Goal: Use online tool/utility: Utilize a website feature to perform a specific function

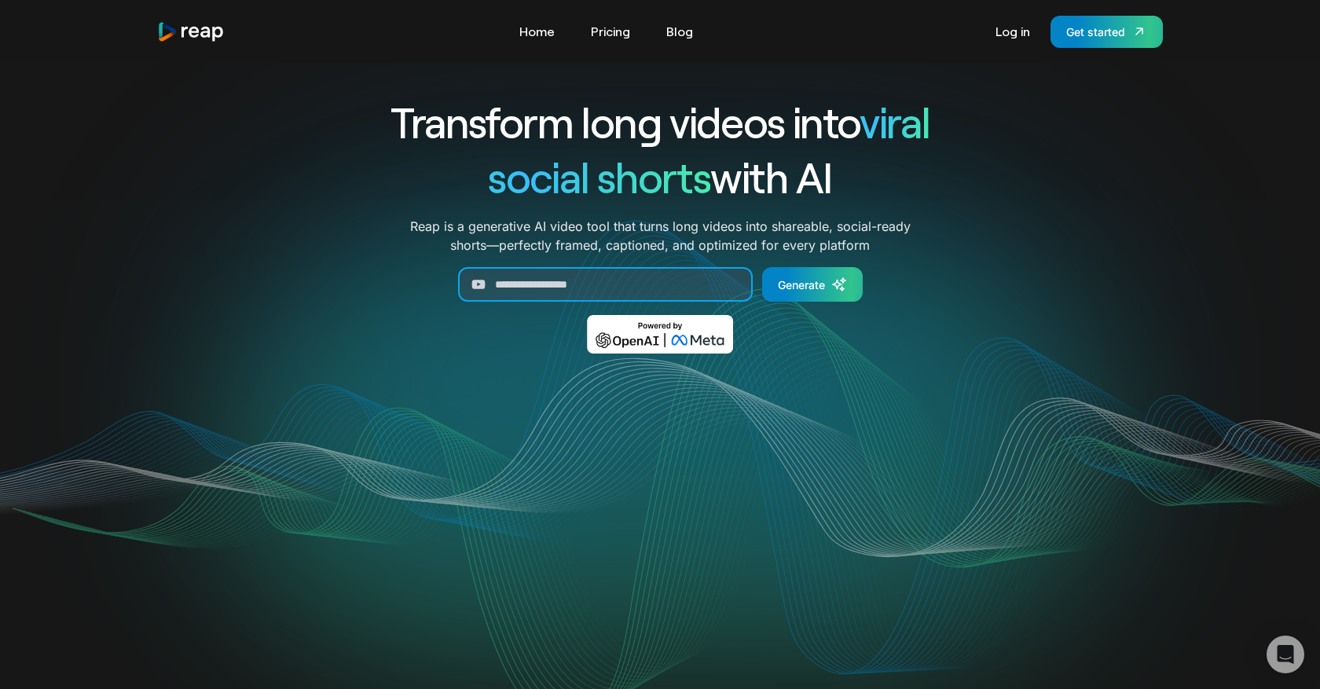
click at [645, 284] on input "Generate Form" at bounding box center [605, 284] width 295 height 35
click at [585, 276] on input "Generate Form" at bounding box center [605, 284] width 295 height 35
paste input "**********"
type input "**********"
click at [825, 285] on div "Generate" at bounding box center [801, 284] width 47 height 16
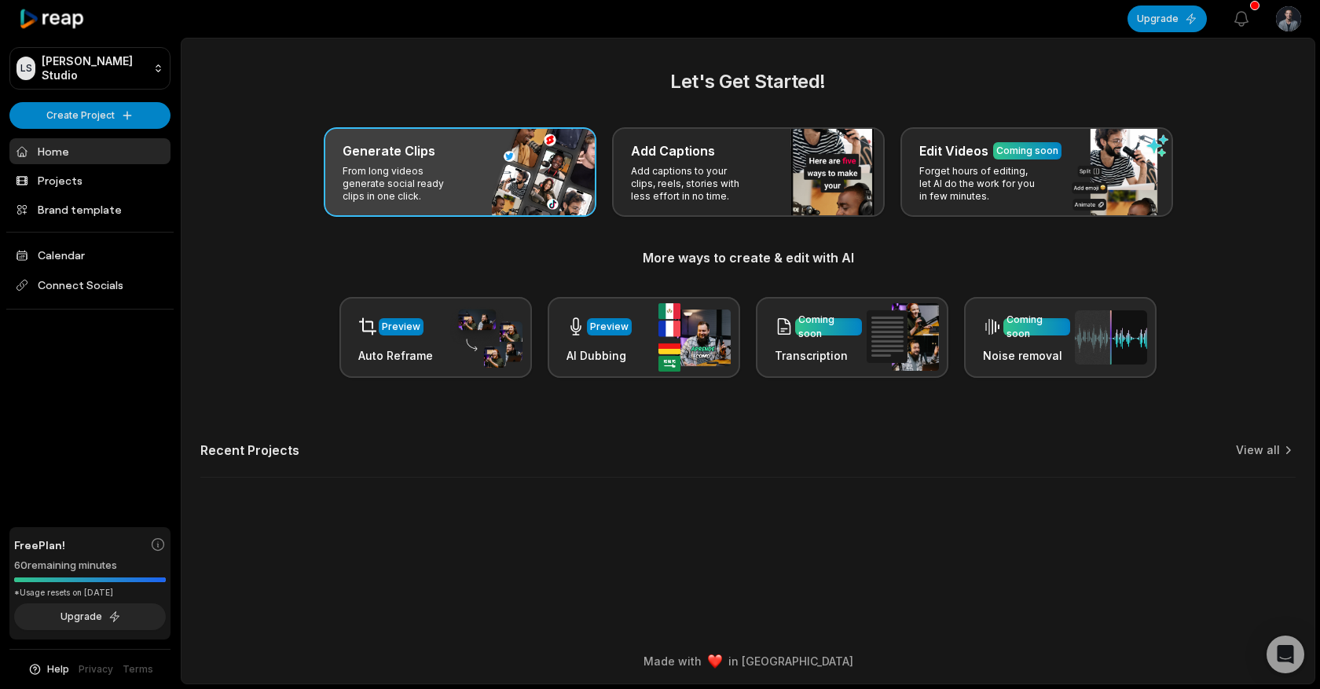
click at [467, 181] on div "Generate Clips From long videos generate social ready clips in one click." at bounding box center [460, 172] width 273 height 90
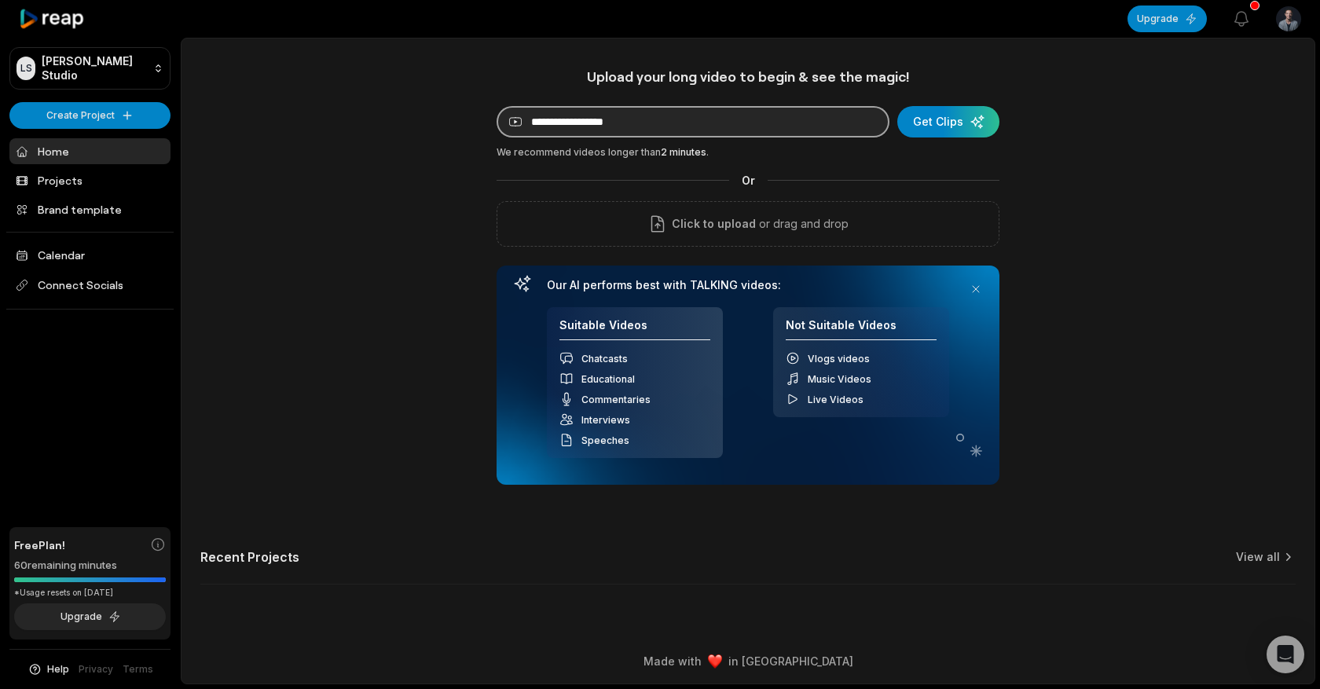
click at [584, 121] on input at bounding box center [692, 121] width 393 height 31
paste input "**********"
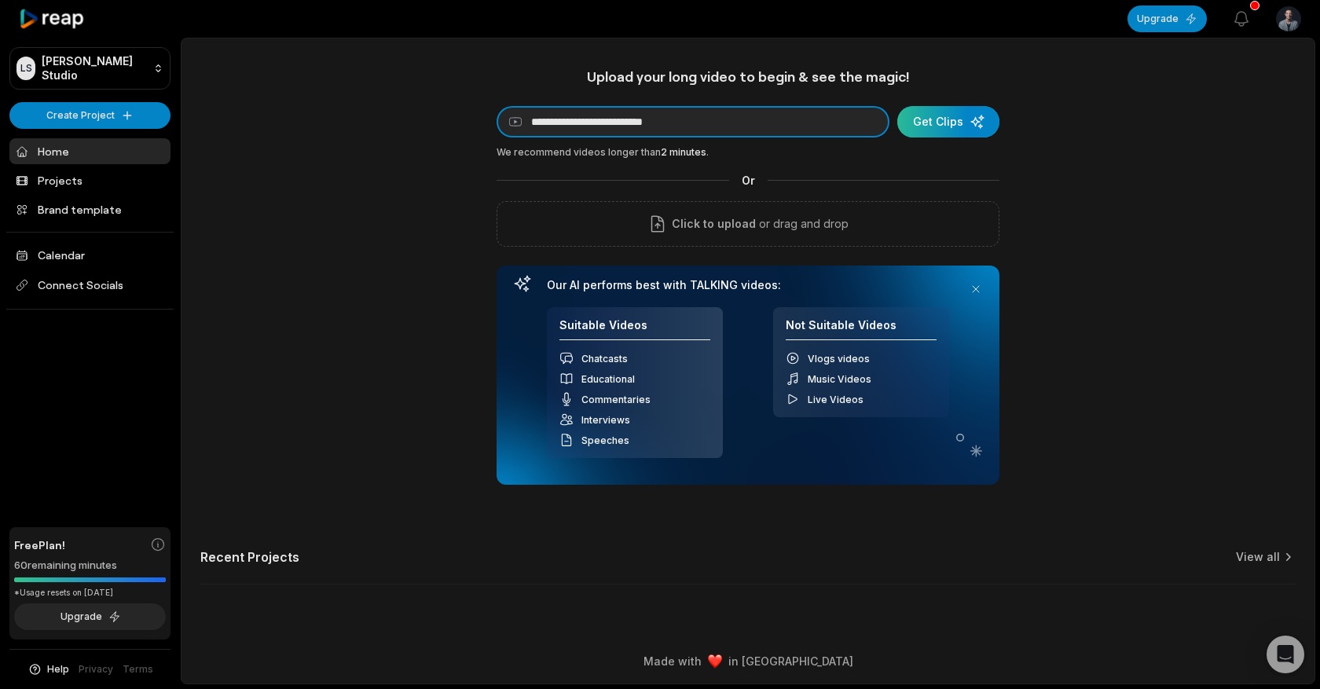
type input "**********"
click at [959, 132] on div "submit" at bounding box center [948, 121] width 102 height 31
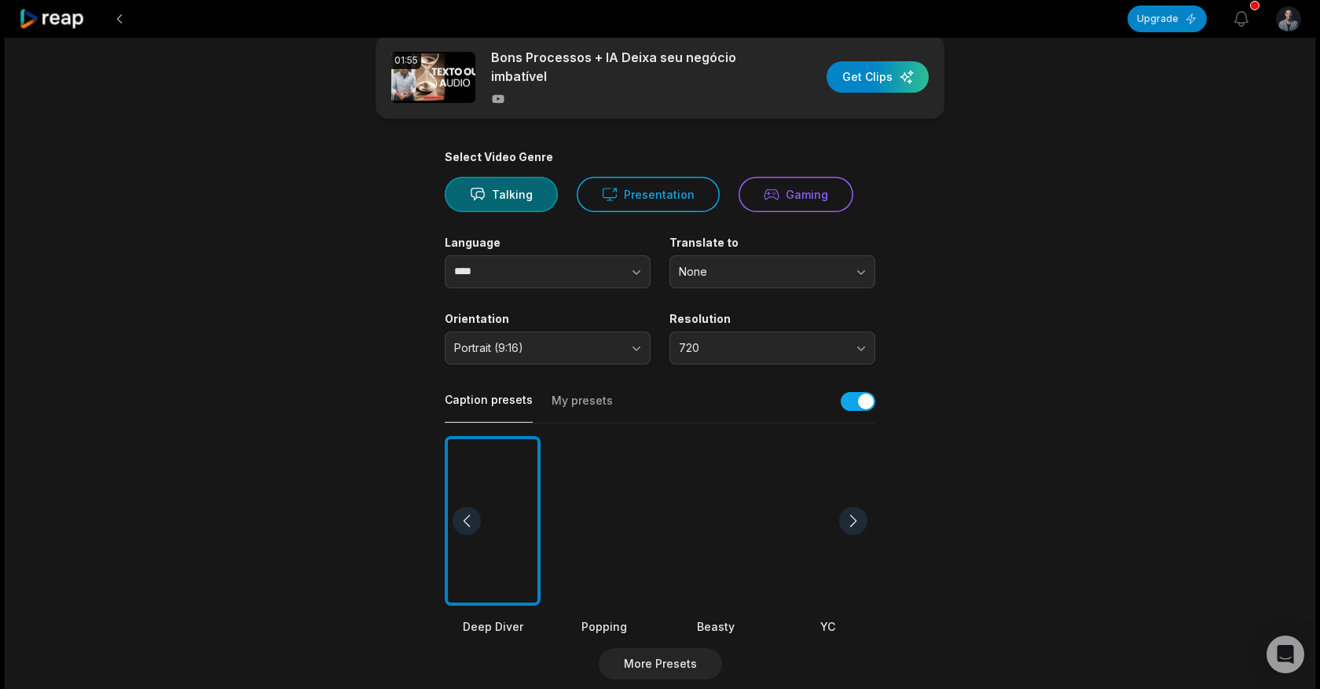
scroll to position [29, 0]
click at [496, 271] on input "****" at bounding box center [548, 270] width 206 height 33
click at [643, 271] on icon "button" at bounding box center [636, 271] width 16 height 16
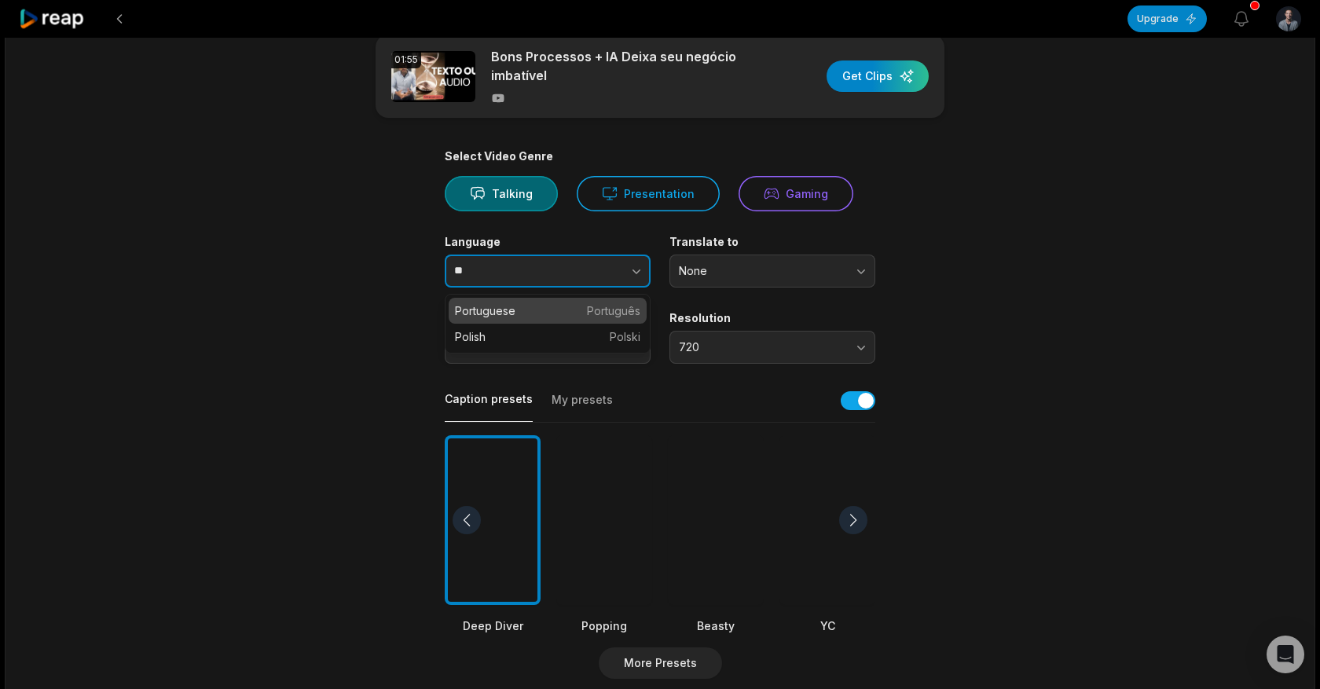
scroll to position [0, 0]
type input "**********"
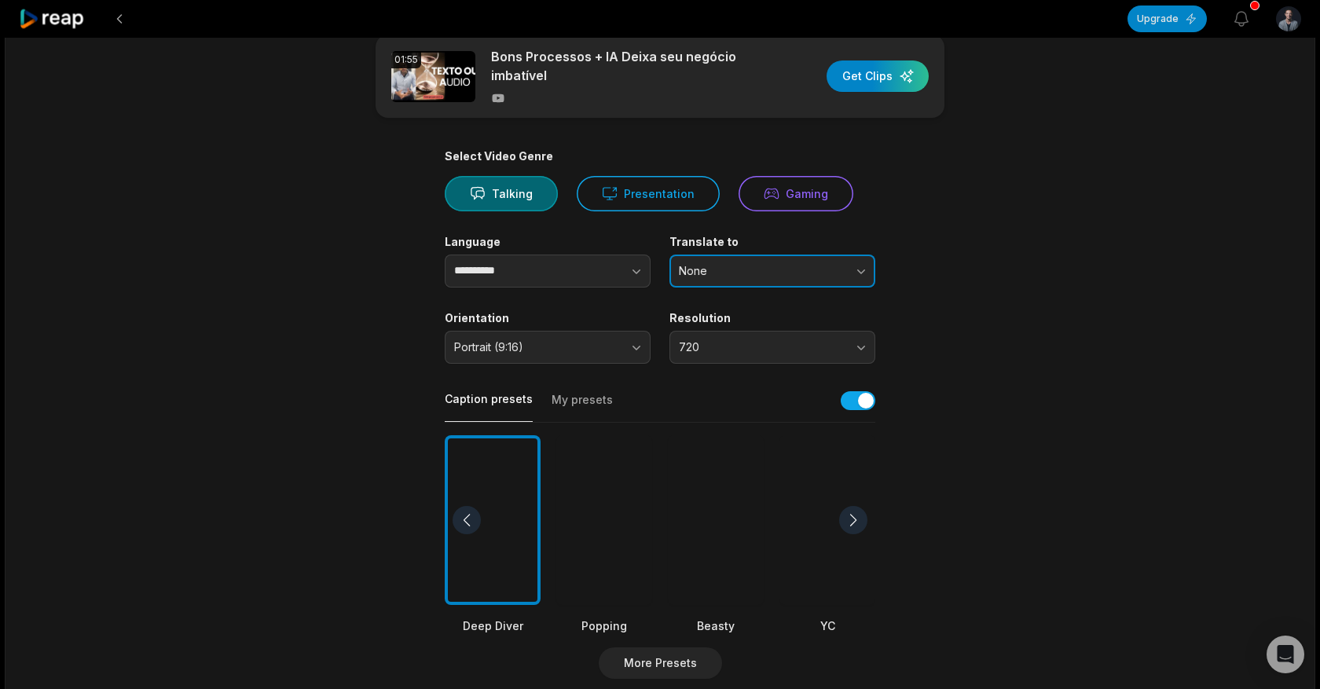
click at [762, 275] on span "None" at bounding box center [761, 271] width 165 height 14
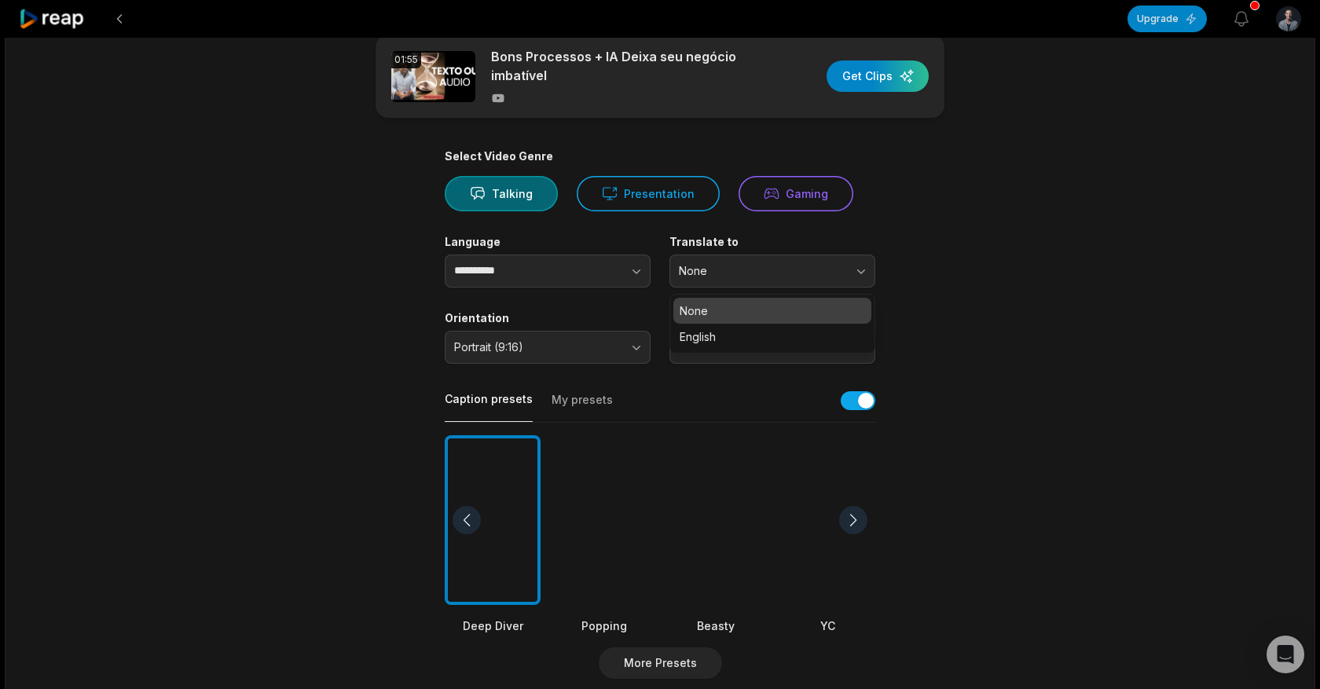
click at [759, 238] on label "Translate to" at bounding box center [772, 242] width 206 height 14
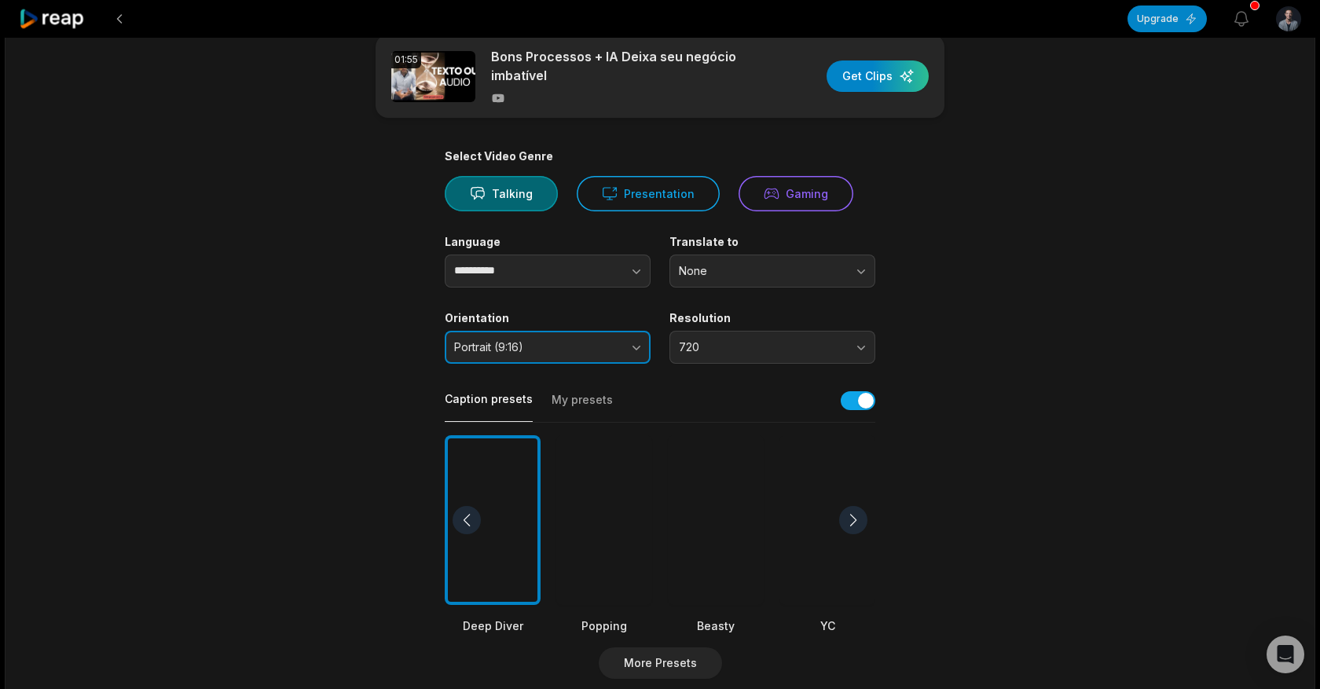
click at [558, 346] on span "Portrait (9:16)" at bounding box center [536, 347] width 165 height 14
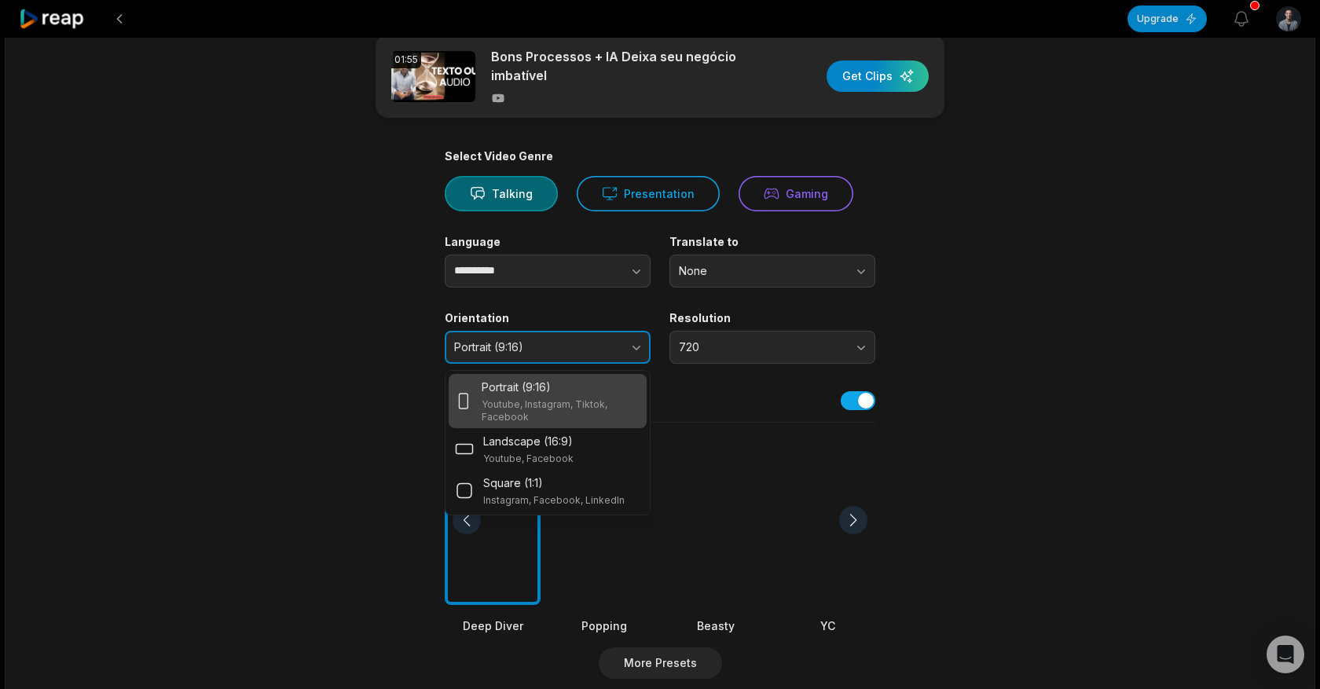
click at [539, 346] on span "Portrait (9:16)" at bounding box center [536, 347] width 165 height 14
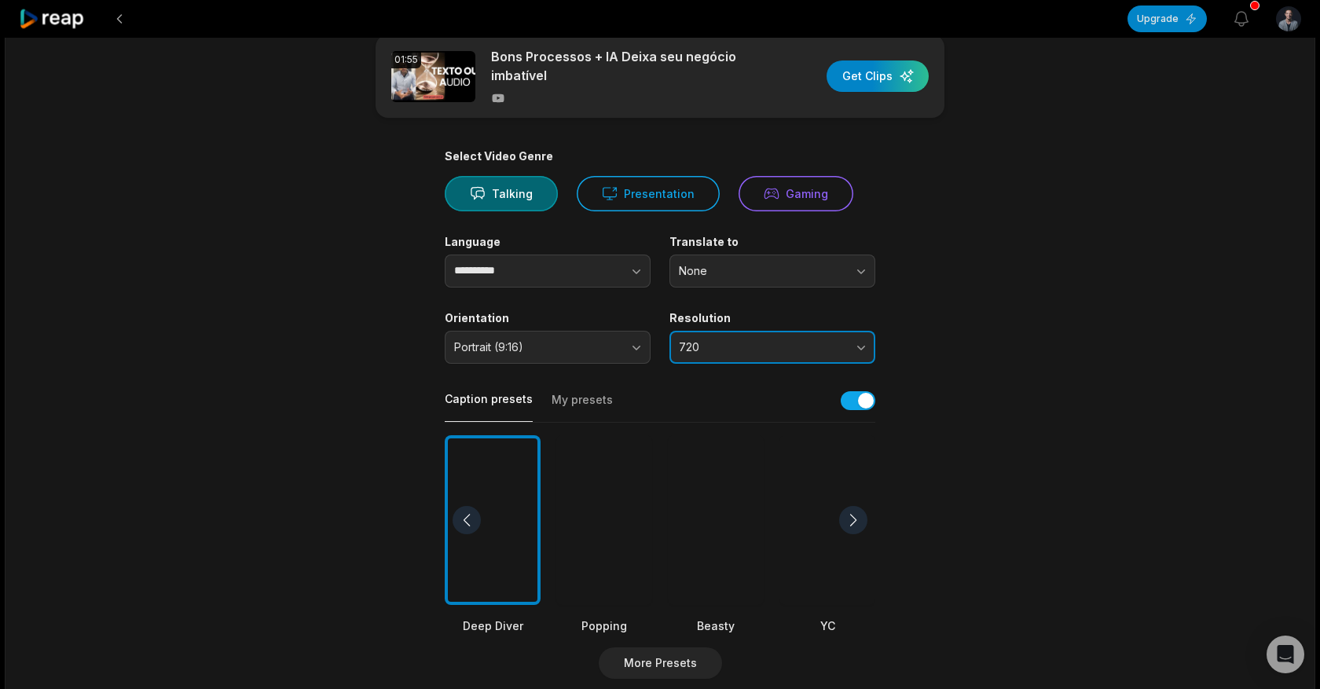
click at [709, 360] on button "720" at bounding box center [772, 347] width 206 height 33
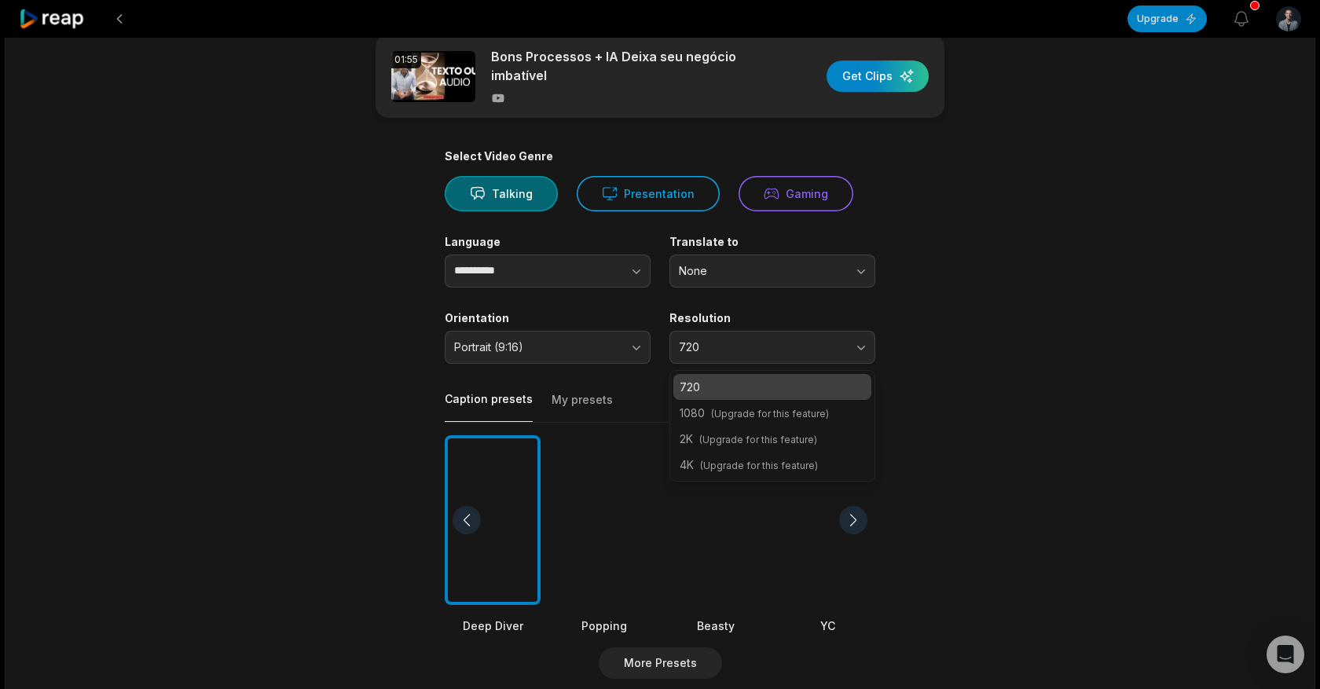
click at [921, 333] on main "**********" at bounding box center [660, 516] width 760 height 962
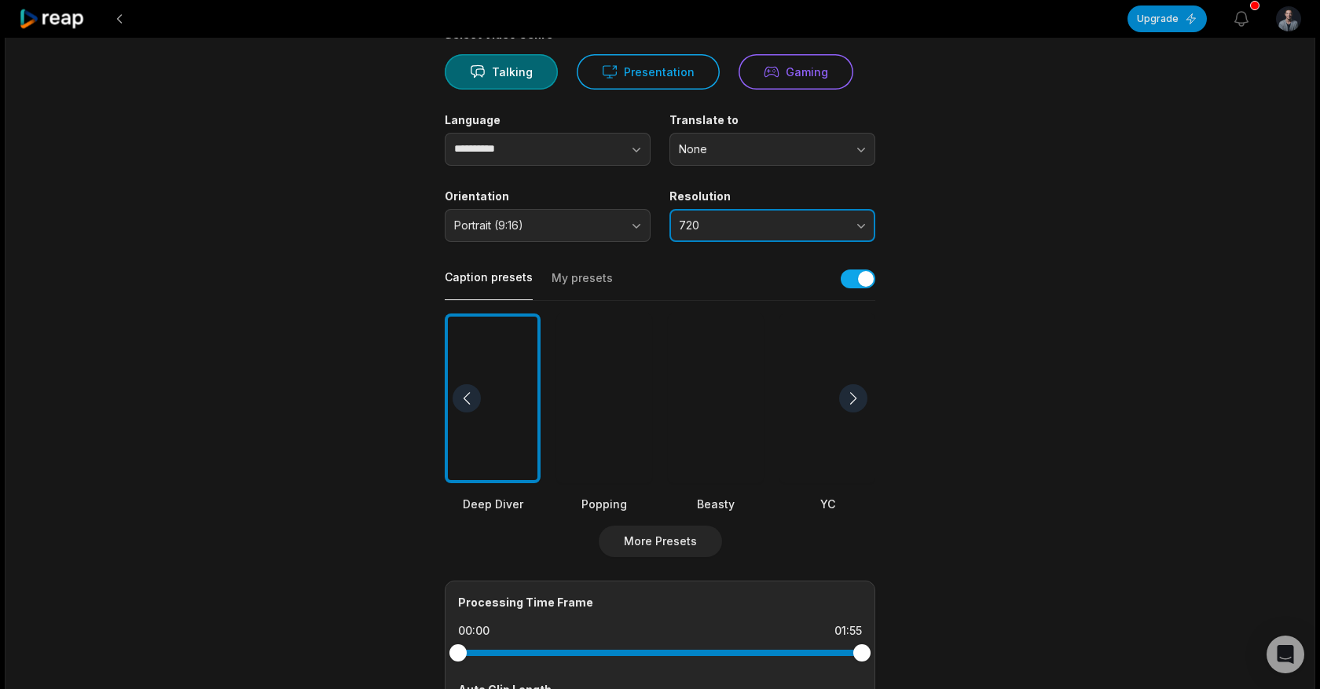
scroll to position [152, 0]
click at [613, 395] on div at bounding box center [604, 397] width 96 height 170
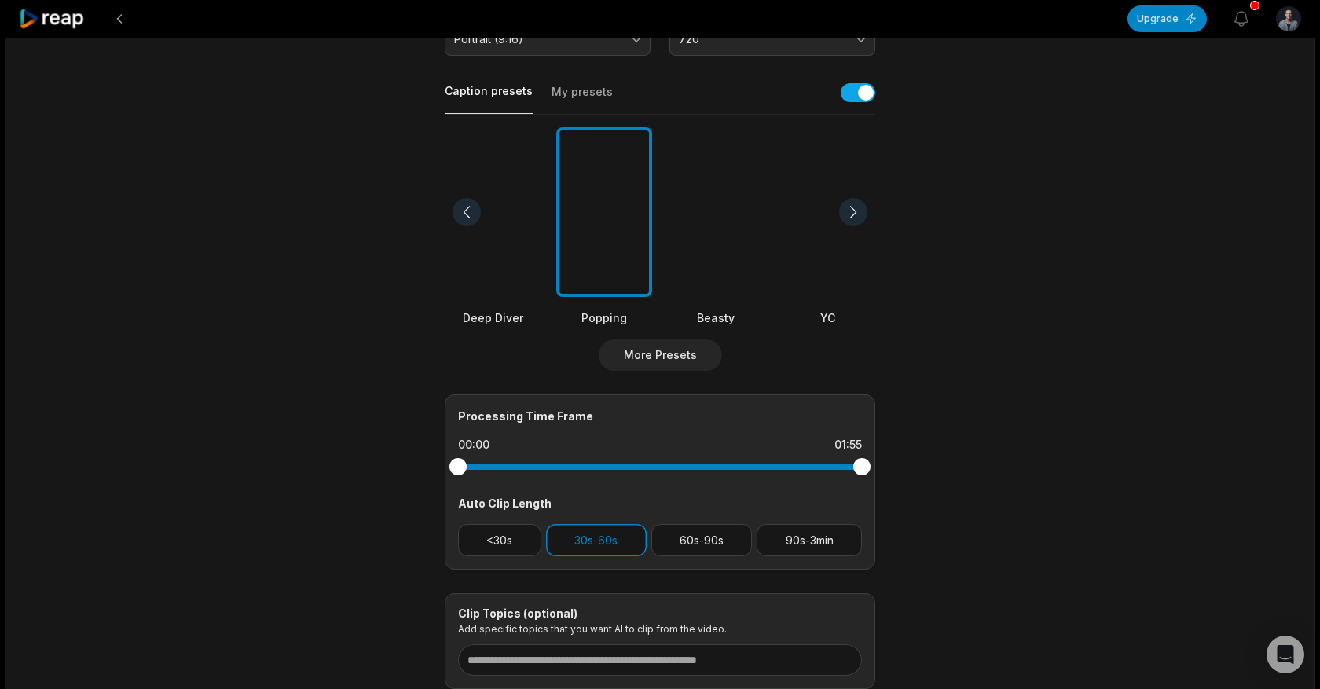
scroll to position [423, 0]
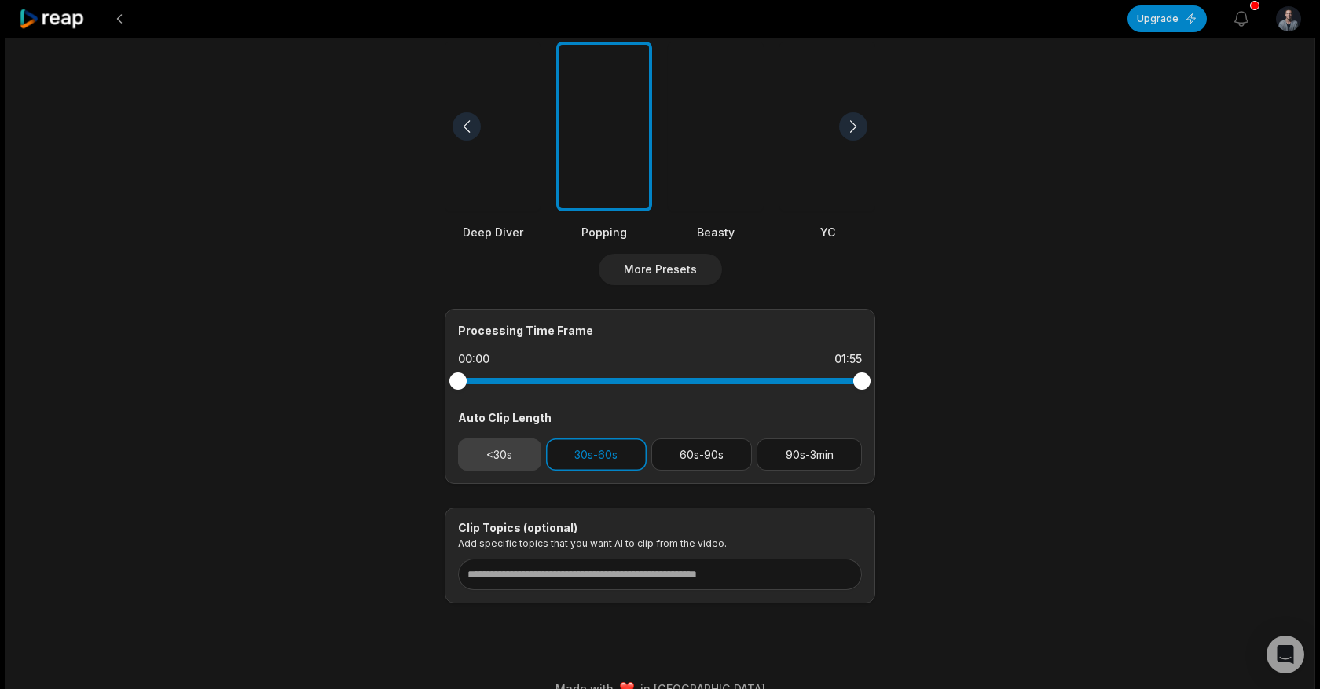
click at [529, 459] on button "<30s" at bounding box center [499, 454] width 83 height 32
click at [598, 458] on button "30s-60s" at bounding box center [596, 454] width 101 height 32
click at [518, 456] on button "<30s" at bounding box center [499, 454] width 83 height 32
click at [579, 456] on button "30s-60s" at bounding box center [596, 454] width 101 height 32
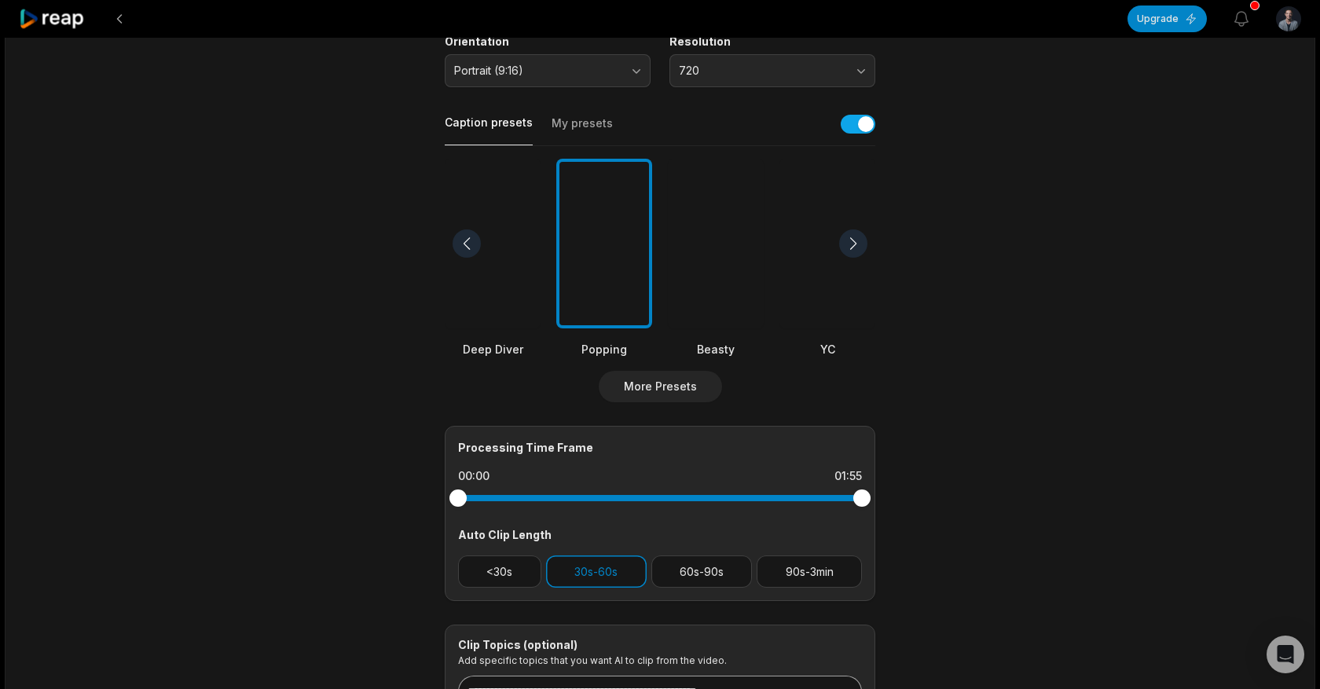
scroll to position [0, 0]
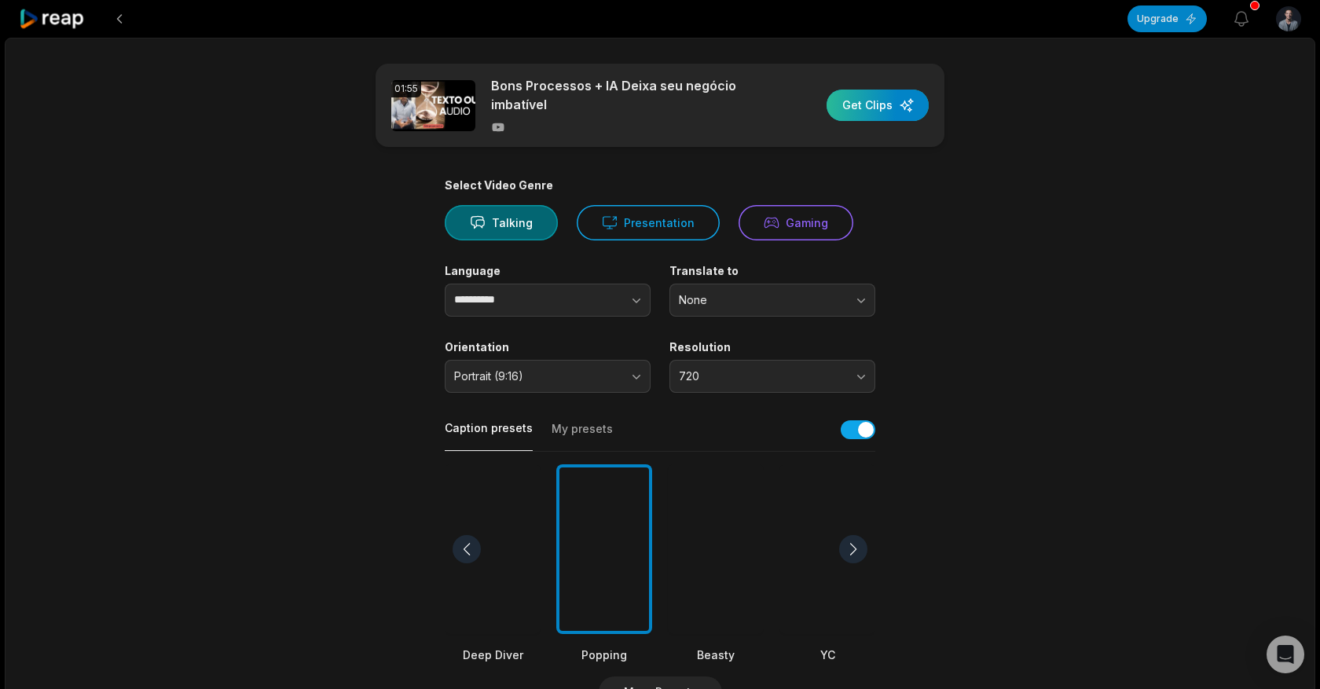
click at [870, 103] on div "button" at bounding box center [877, 105] width 102 height 31
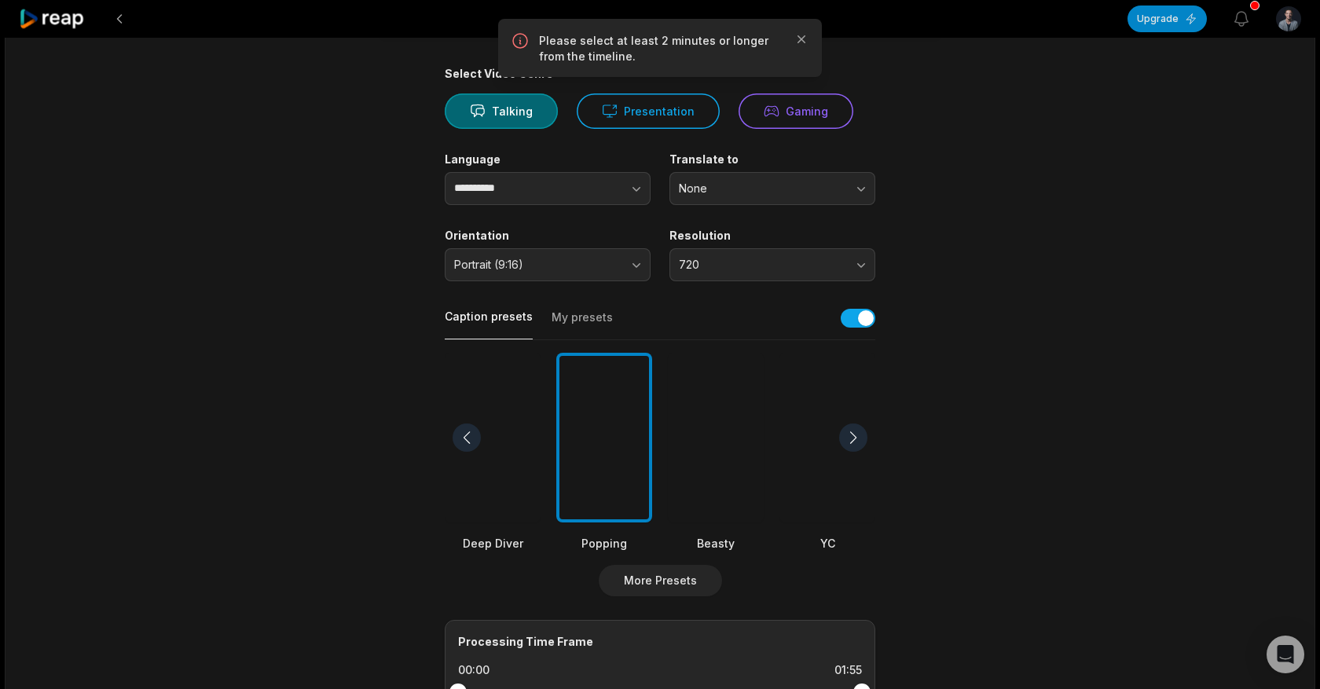
scroll to position [450, 0]
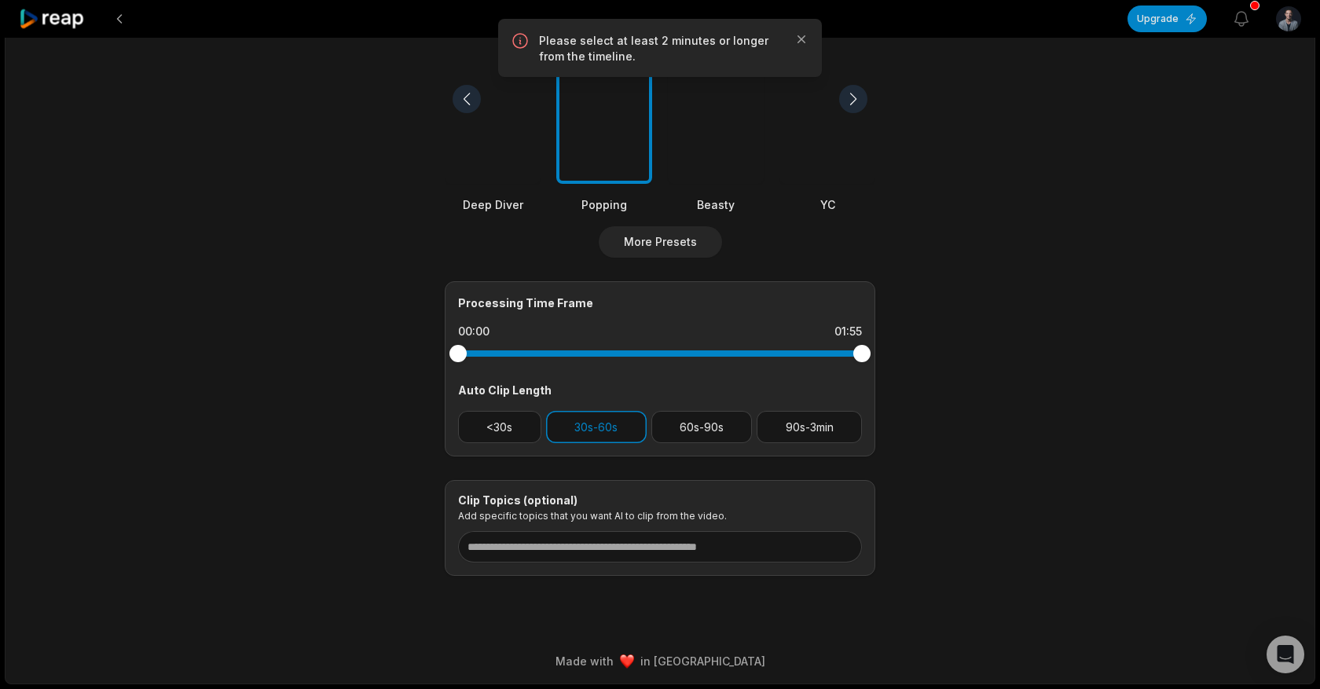
drag, startPoint x: 461, startPoint y: 354, endPoint x: 504, endPoint y: 353, distance: 43.2
click at [504, 354] on div at bounding box center [660, 353] width 404 height 6
drag, startPoint x: 460, startPoint y: 352, endPoint x: 563, endPoint y: 353, distance: 103.7
click at [563, 353] on div at bounding box center [660, 353] width 404 height 6
drag, startPoint x: 861, startPoint y: 347, endPoint x: 767, endPoint y: 347, distance: 94.3
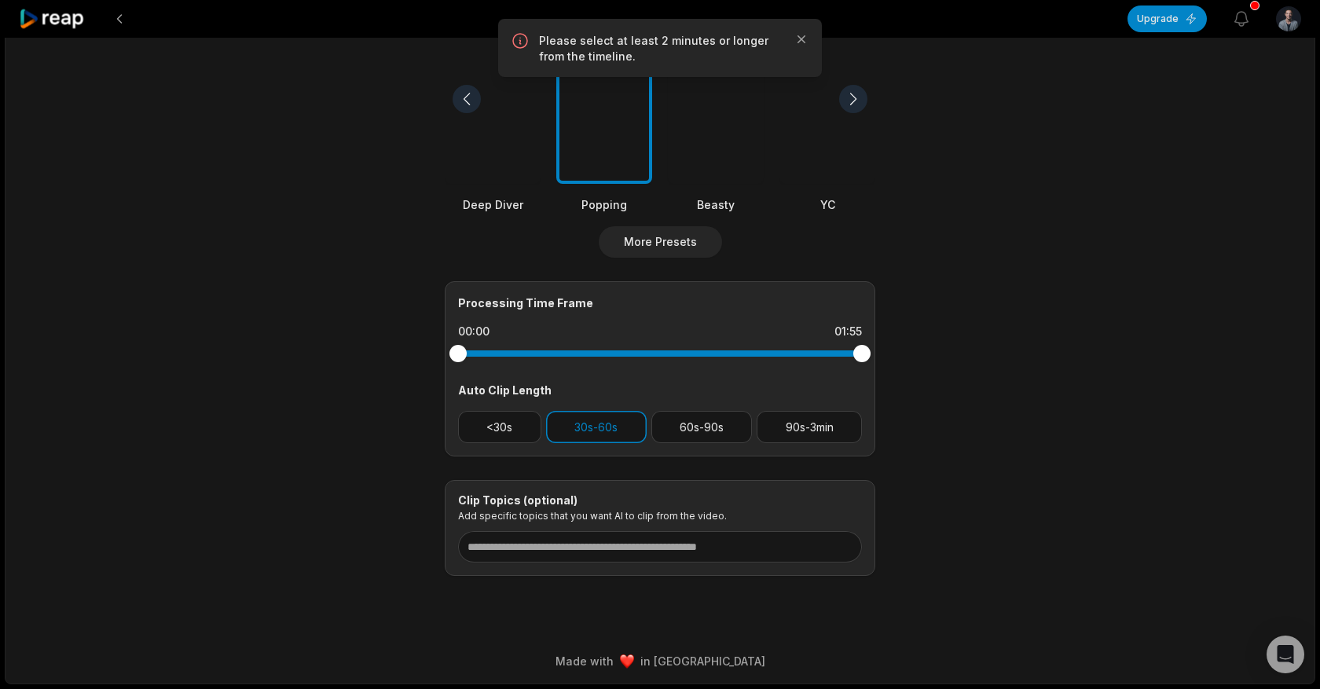
click at [773, 347] on div at bounding box center [660, 353] width 404 height 28
click at [472, 428] on button "<30s" at bounding box center [499, 427] width 83 height 32
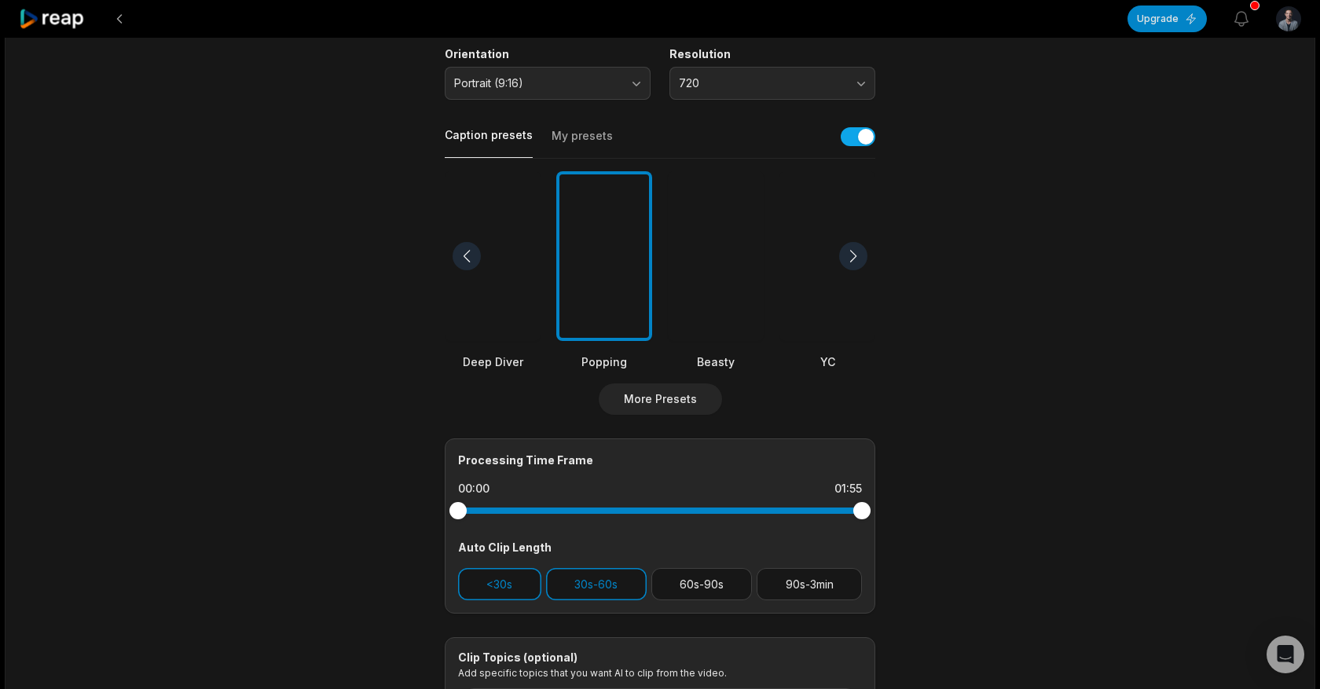
scroll to position [0, 0]
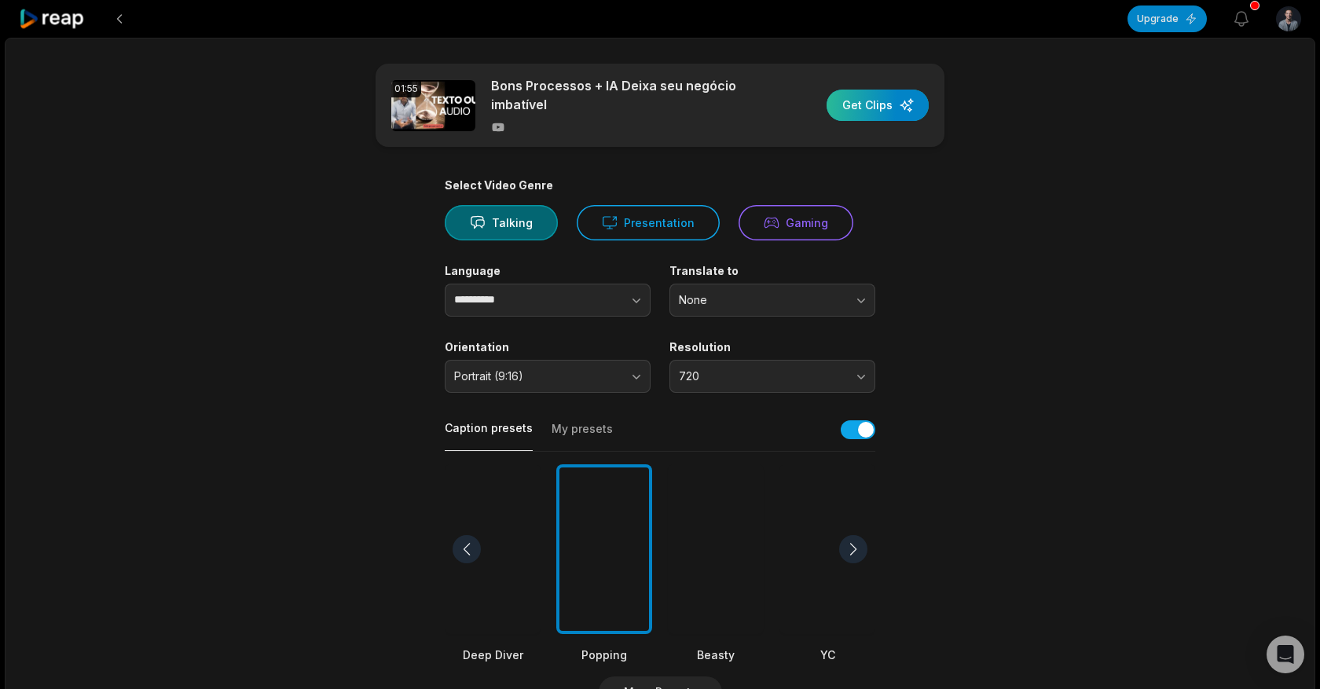
click at [860, 107] on div "button" at bounding box center [877, 105] width 102 height 31
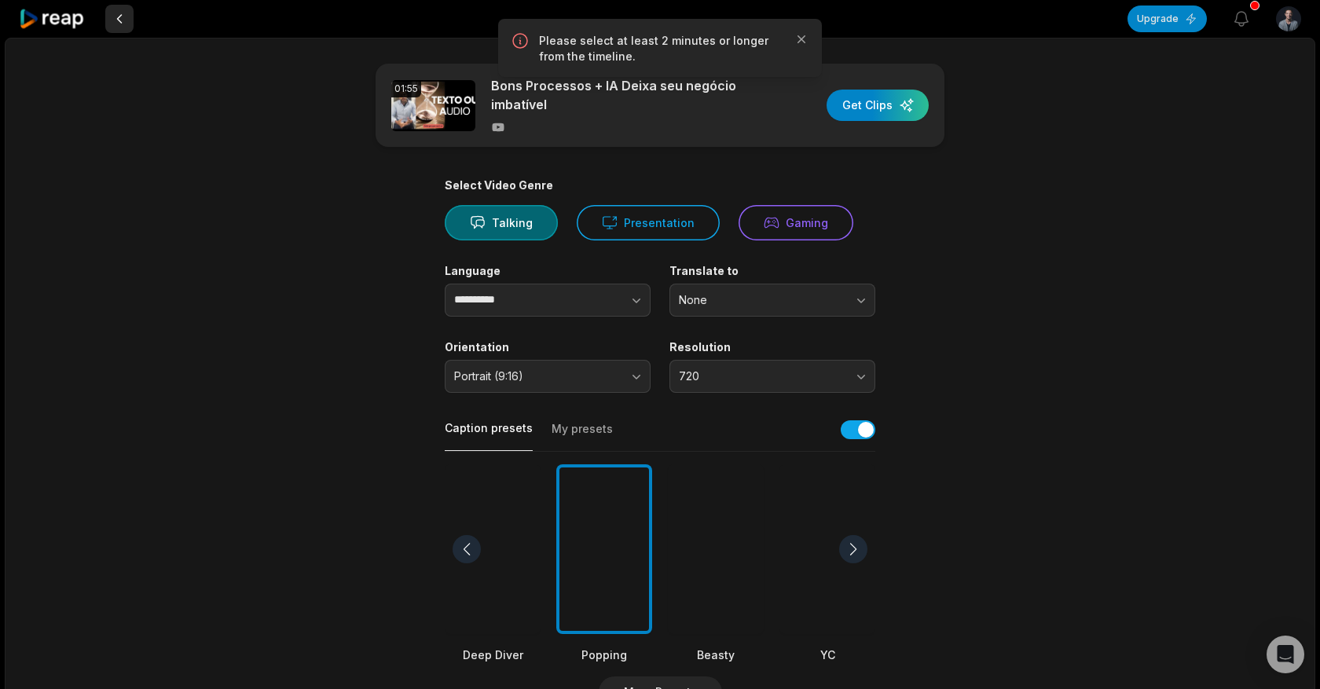
click at [117, 20] on button at bounding box center [119, 19] width 28 height 28
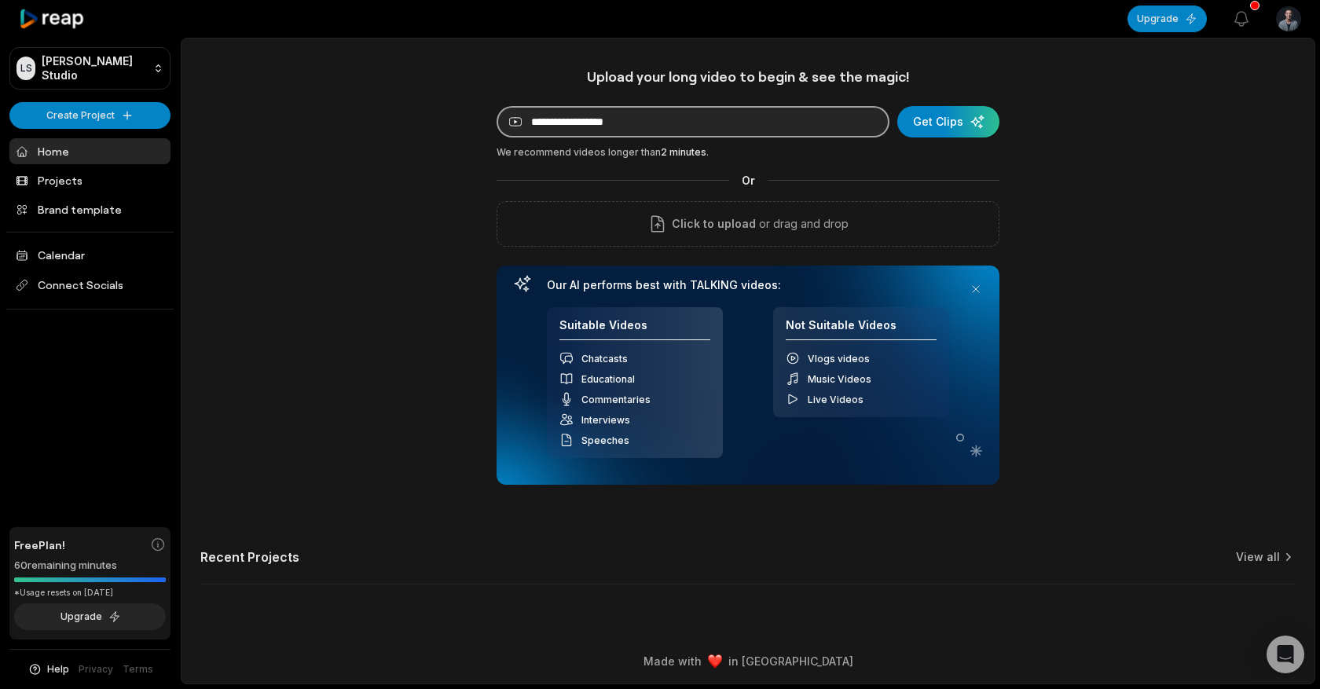
click at [686, 119] on input at bounding box center [692, 121] width 393 height 31
paste input "**********"
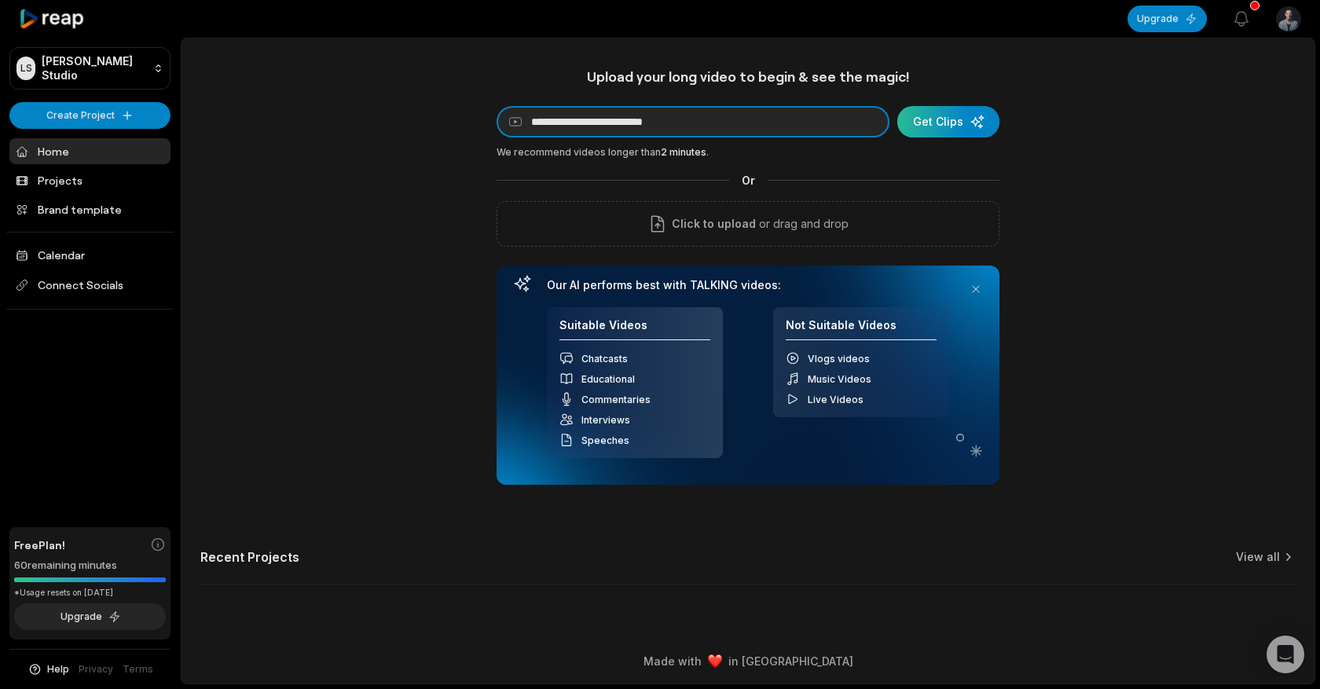
type input "**********"
click at [940, 117] on div "submit" at bounding box center [948, 121] width 102 height 31
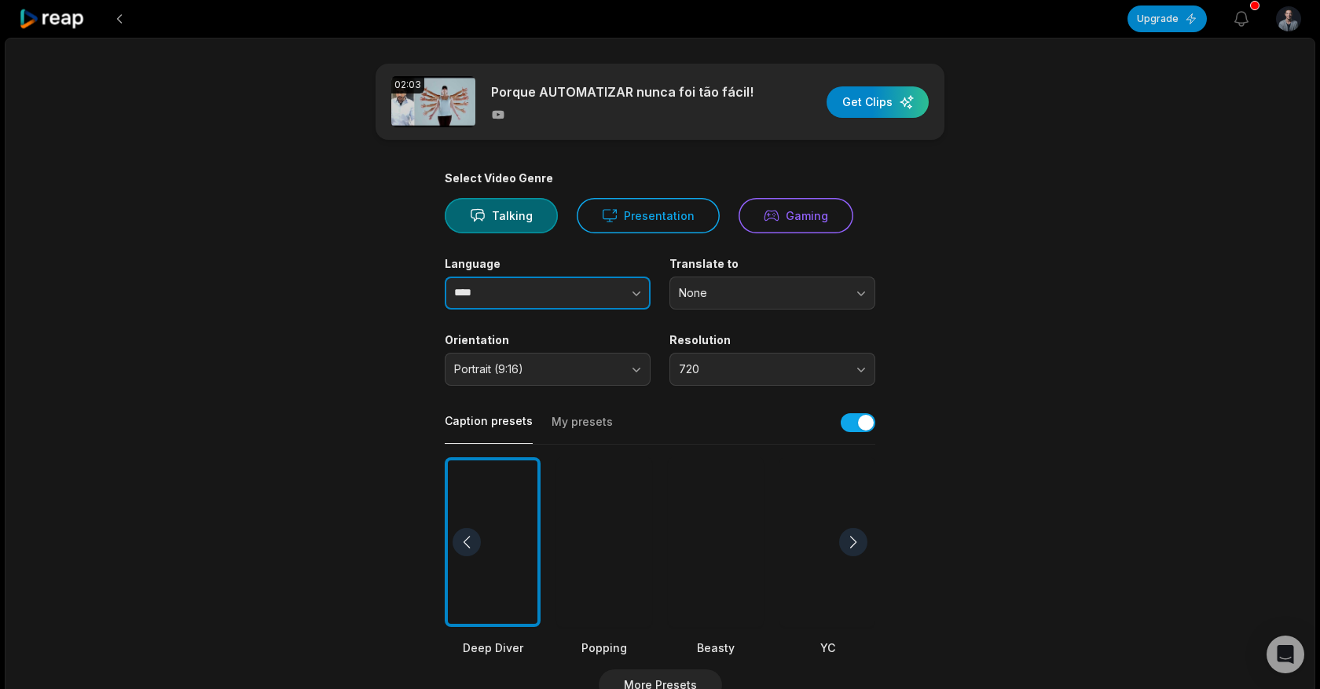
click at [592, 296] on button "button" at bounding box center [606, 292] width 90 height 33
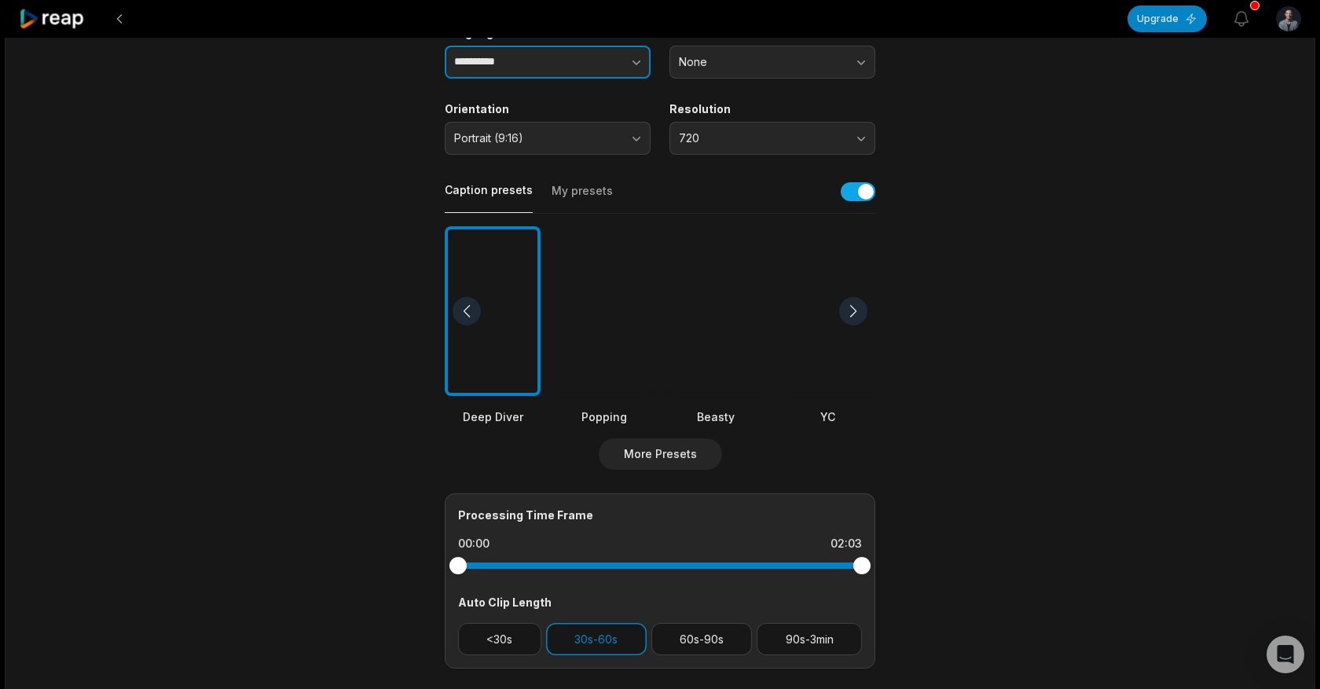
scroll to position [259, 0]
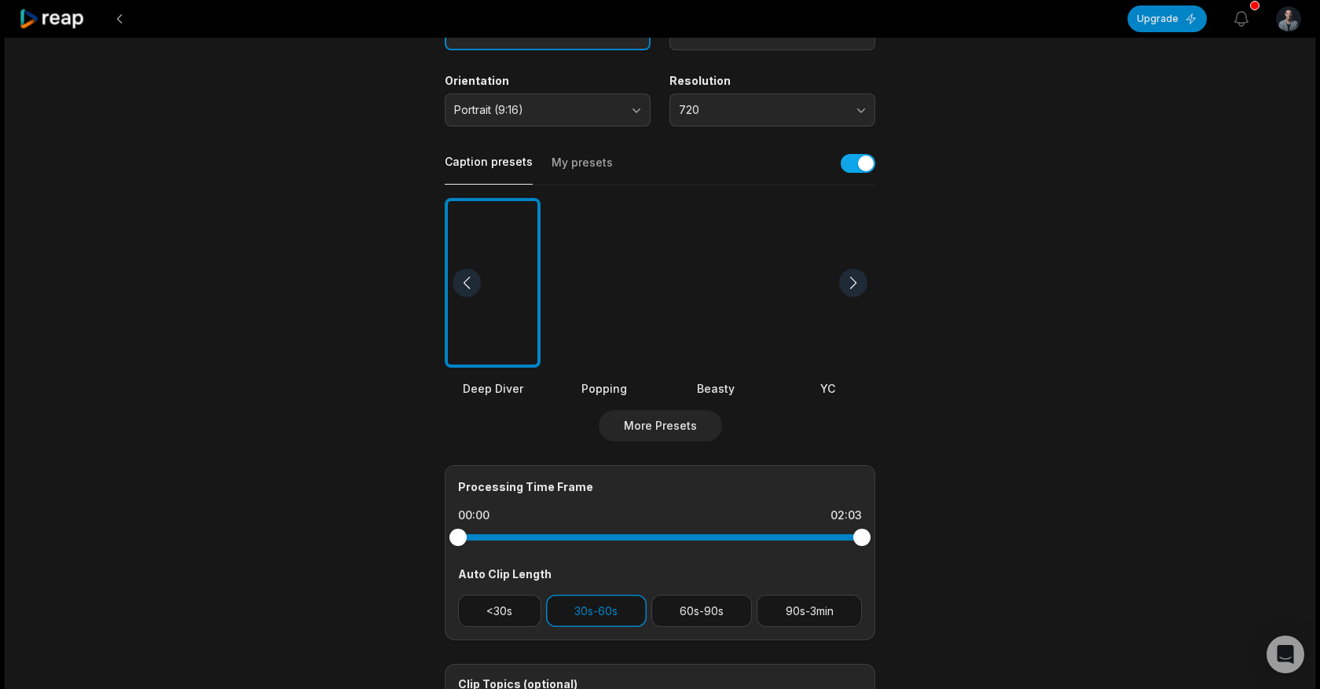
type input "**********"
click at [700, 331] on div at bounding box center [716, 283] width 96 height 170
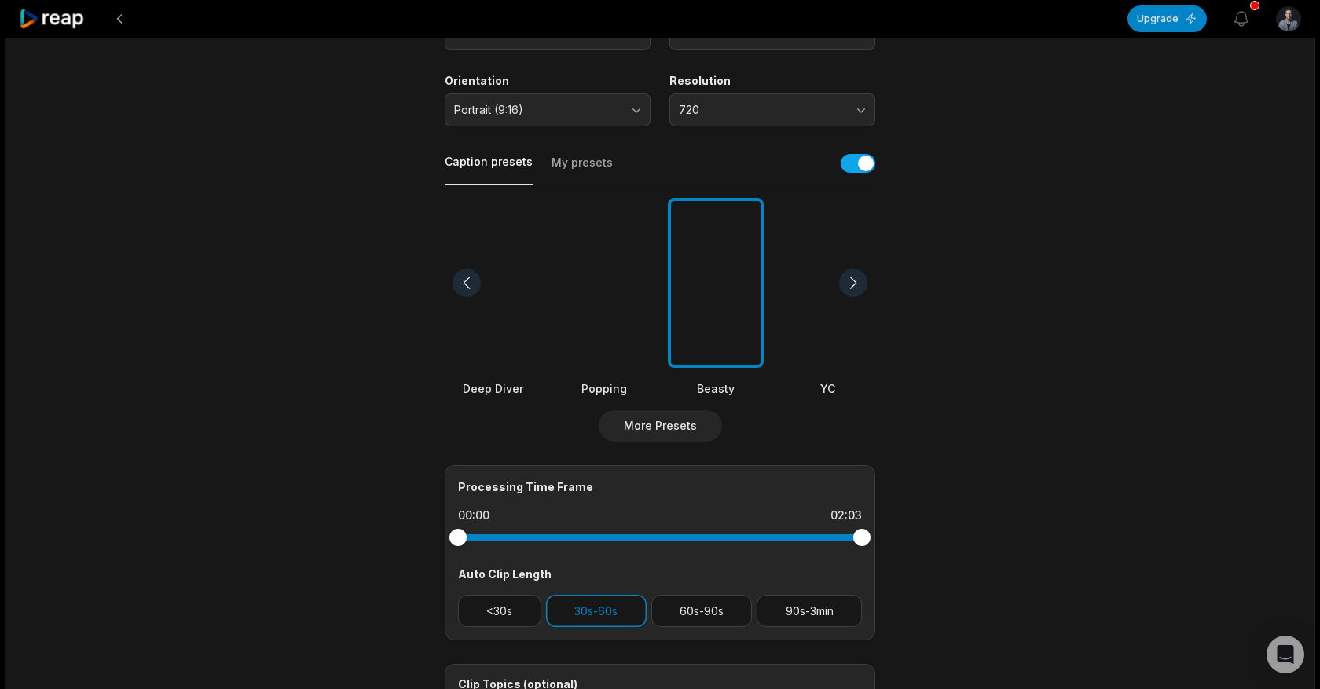
click at [625, 335] on div at bounding box center [604, 283] width 96 height 170
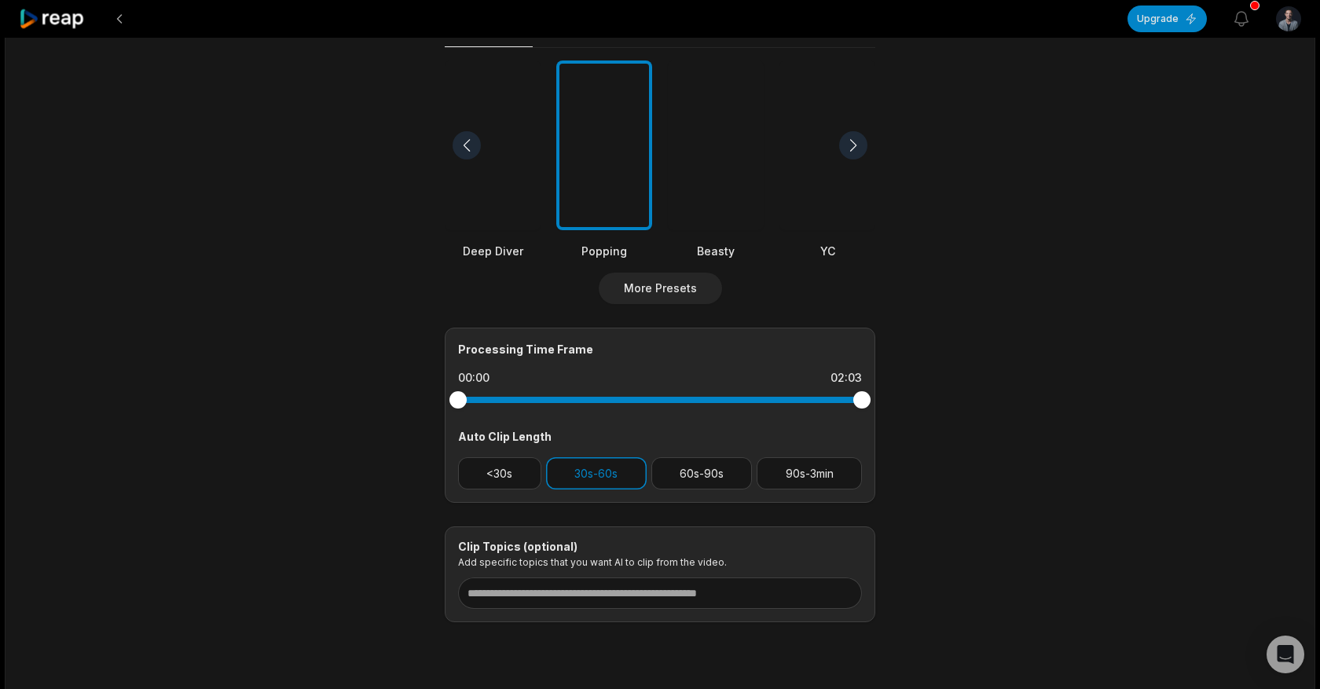
scroll to position [399, 0]
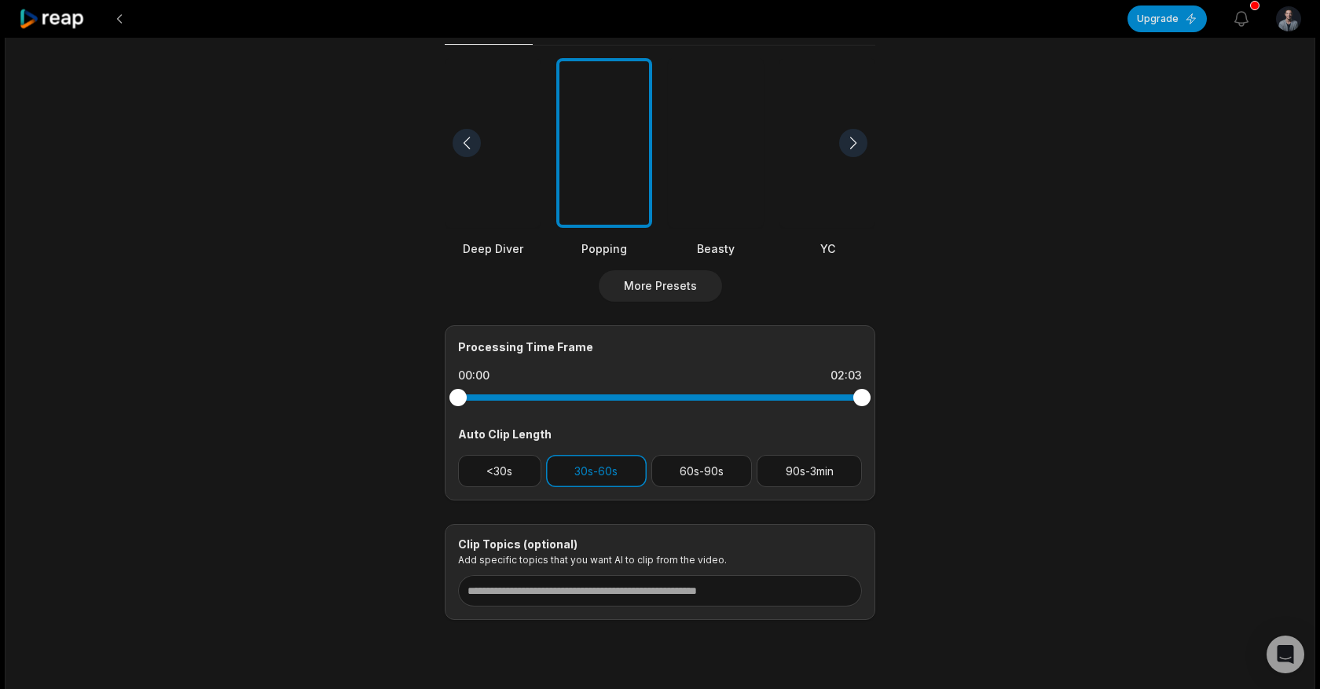
click at [704, 488] on div "Processing Time Frame 00:00 02:03 Auto Clip Length <30s 30s-60s 60s-90s 90s-3min" at bounding box center [660, 412] width 430 height 175
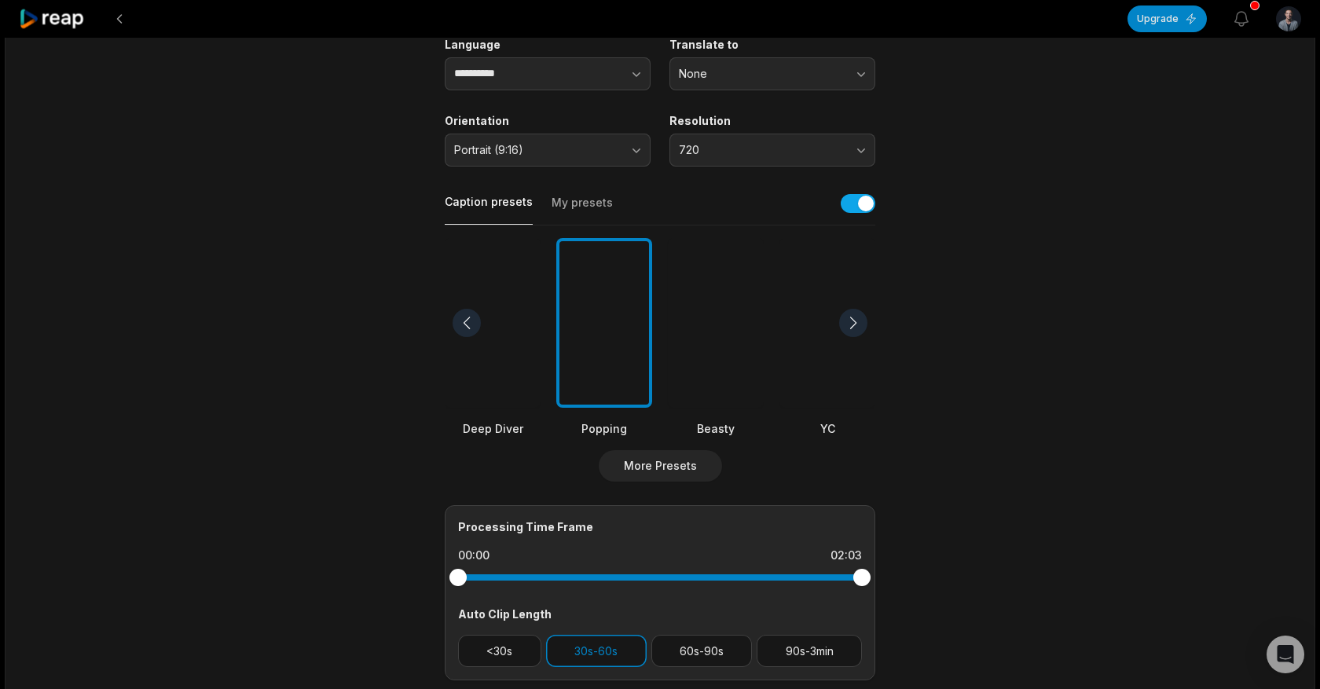
scroll to position [0, 0]
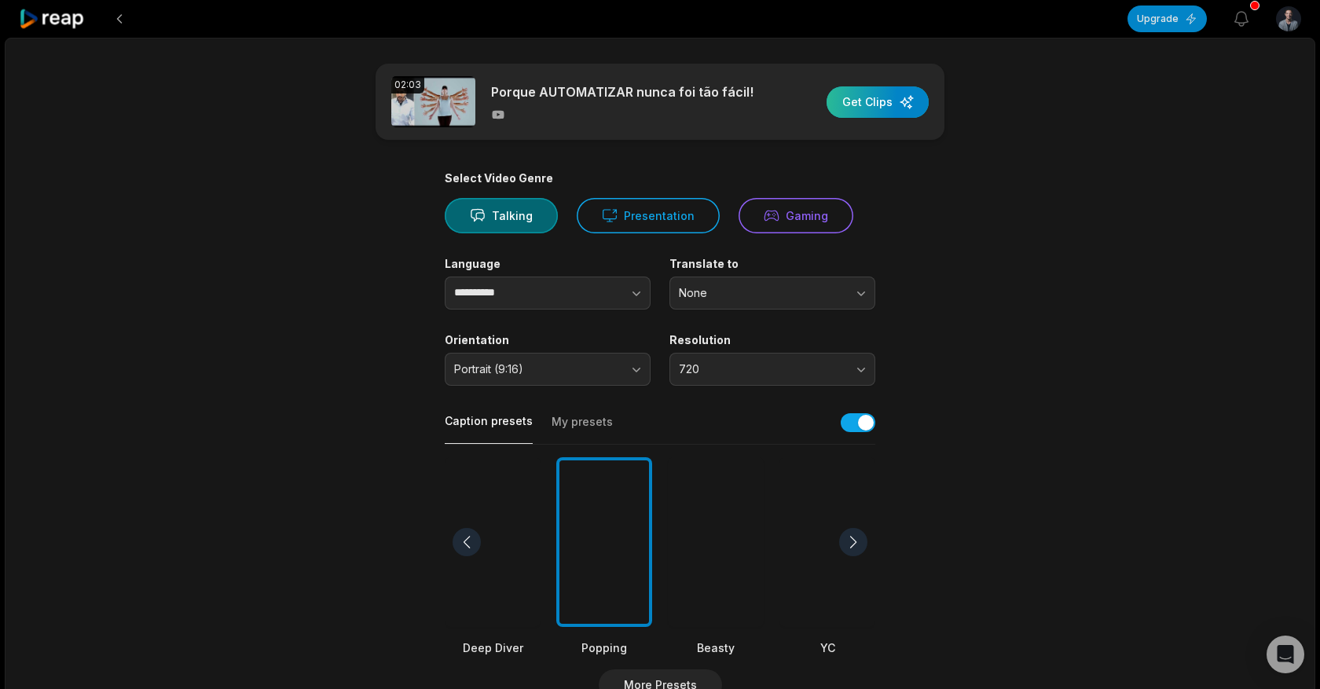
click at [894, 114] on div "button" at bounding box center [877, 101] width 102 height 31
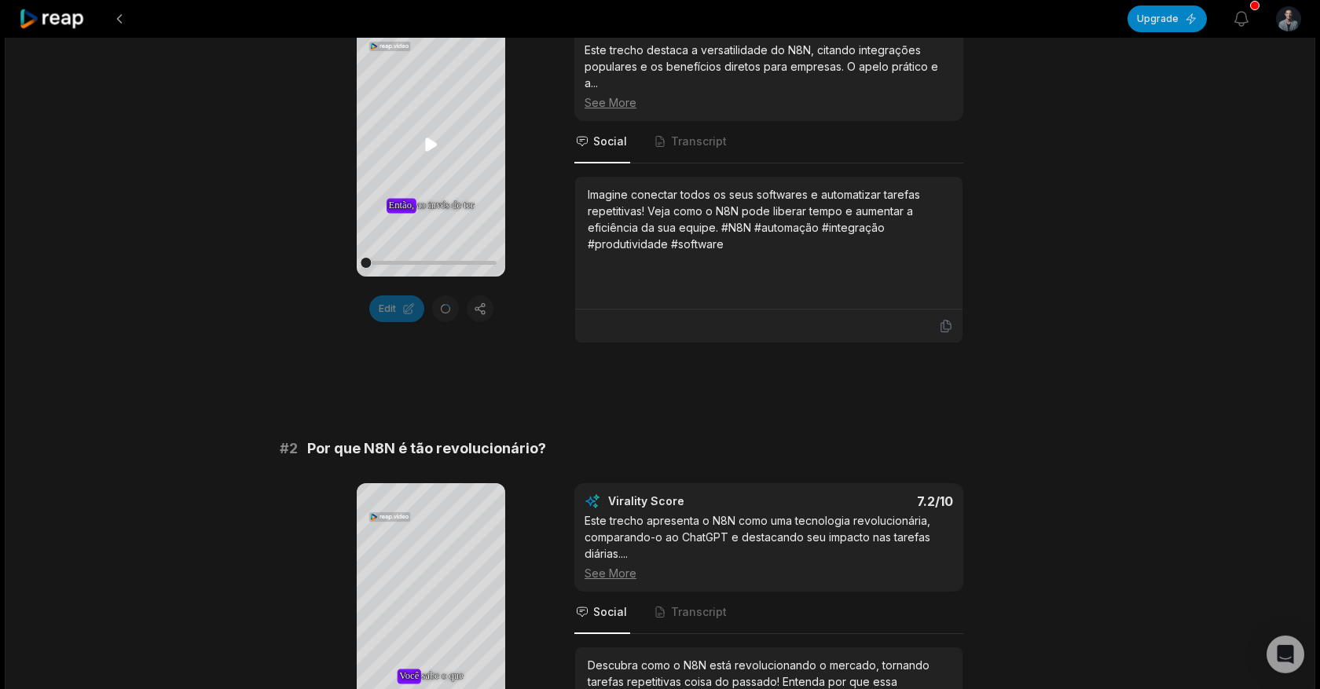
scroll to position [70, 0]
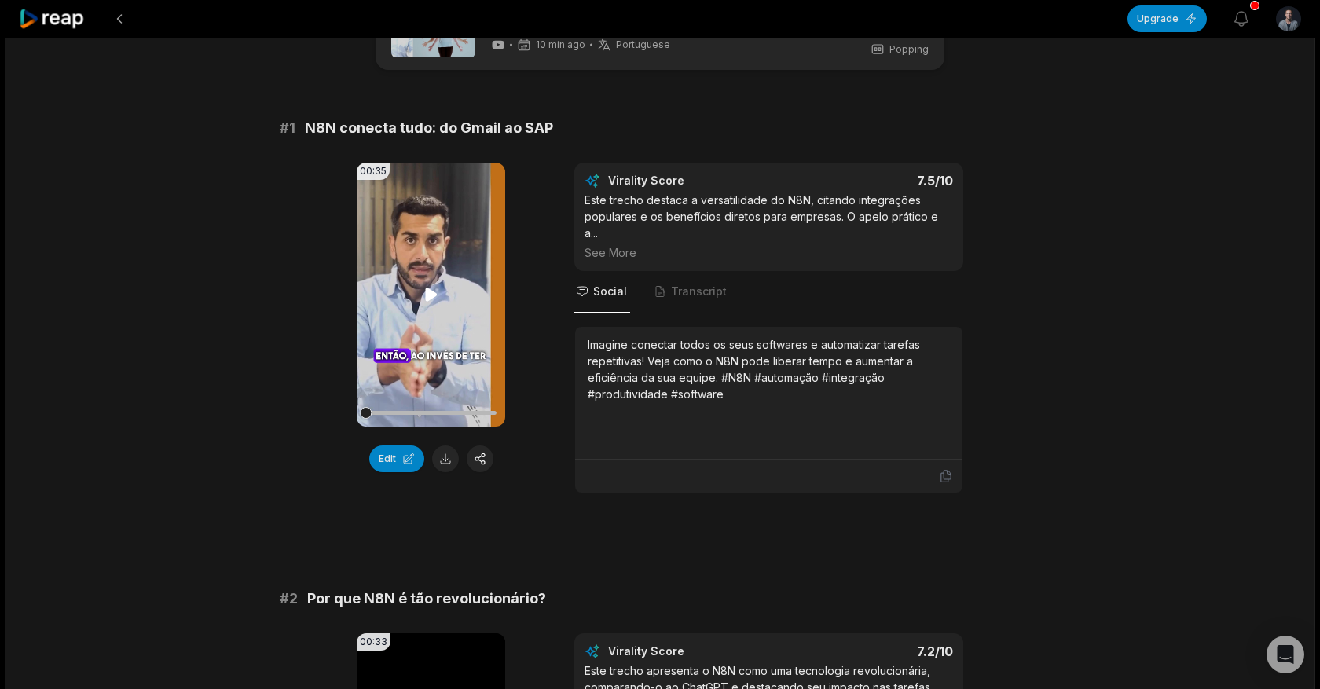
click at [425, 295] on icon at bounding box center [431, 293] width 12 height 13
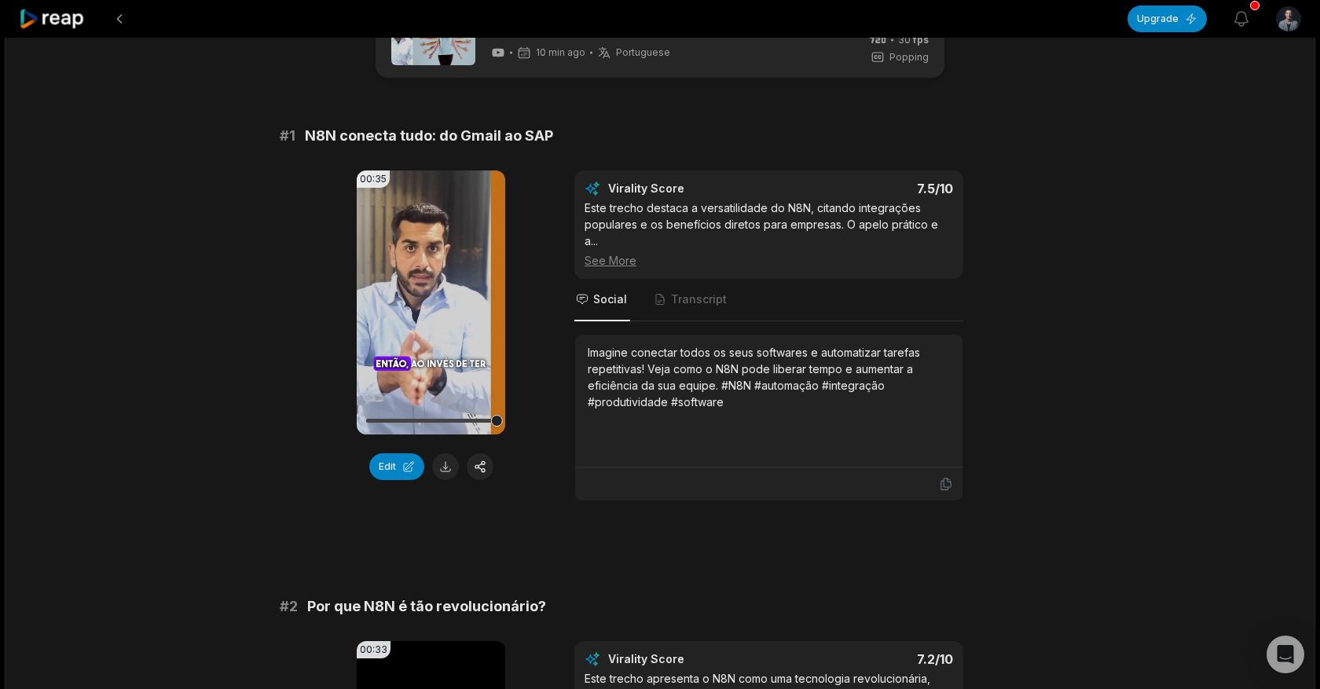
scroll to position [0, 0]
